Goal: Navigation & Orientation: Understand site structure

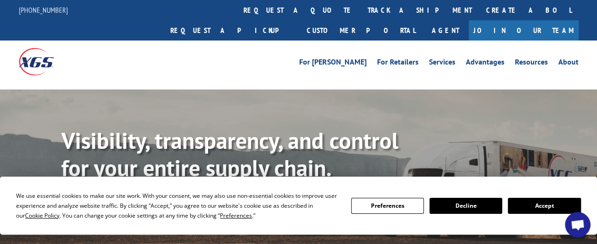
click at [527, 202] on button "Accept" at bounding box center [543, 206] width 73 height 16
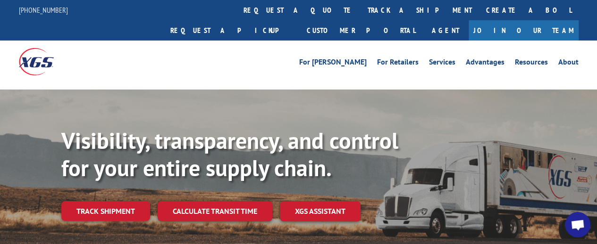
click at [527, 202] on div "Visibility, transparency, and control for your entire supply chain. Track shipm…" at bounding box center [328, 193] width 535 height 132
click at [561, 58] on link "About" at bounding box center [568, 63] width 20 height 10
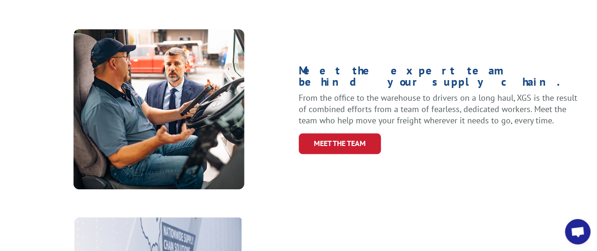
scroll to position [385, 0]
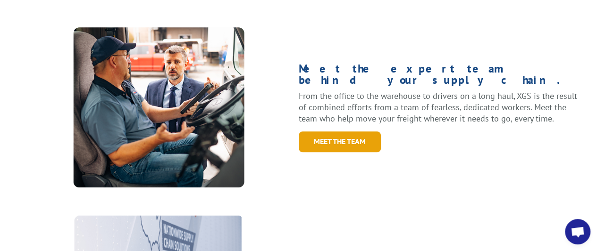
click at [361, 132] on link "Meet the Team" at bounding box center [340, 142] width 82 height 20
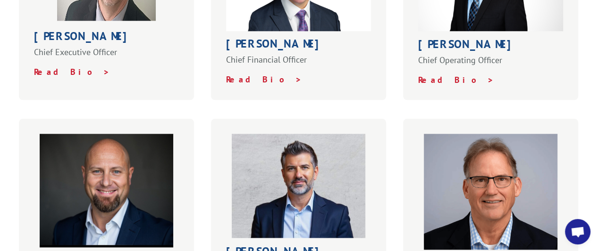
scroll to position [443, 0]
